Goal: Task Accomplishment & Management: Use online tool/utility

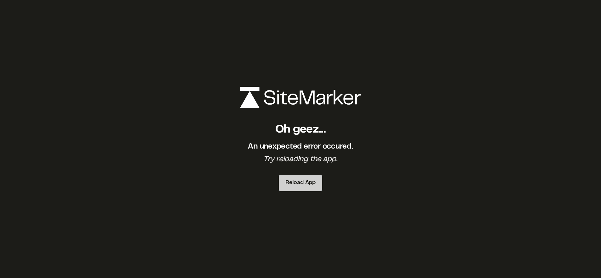
click at [298, 181] on button "Reload App" at bounding box center [300, 183] width 43 height 17
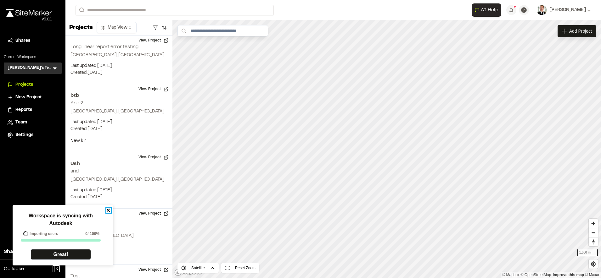
click at [106, 210] on icon "close" at bounding box center [108, 210] width 4 height 5
